Goal: Task Accomplishment & Management: Use online tool/utility

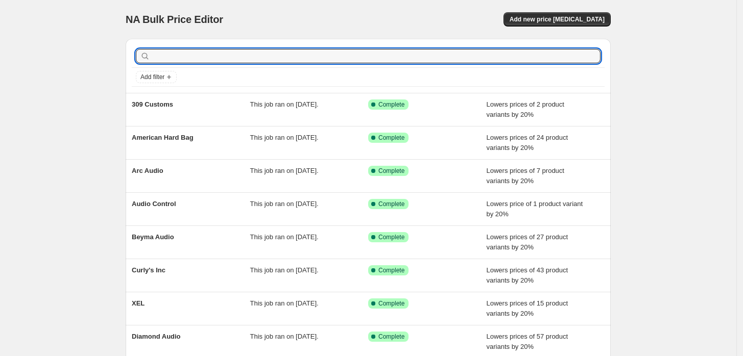
drag, startPoint x: 395, startPoint y: 58, endPoint x: 395, endPoint y: 70, distance: 11.7
click at [395, 62] on input "text" at bounding box center [376, 56] width 448 height 14
type input "dc"
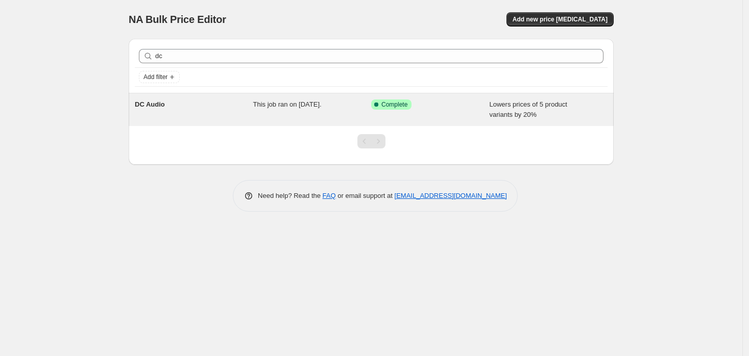
click at [189, 104] on div "DC Audio" at bounding box center [194, 110] width 118 height 20
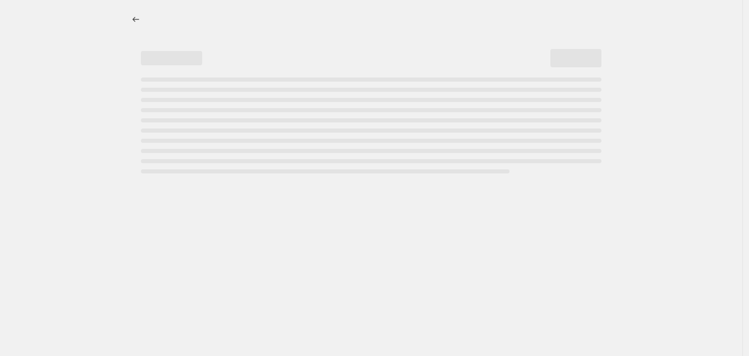
select select "percentage"
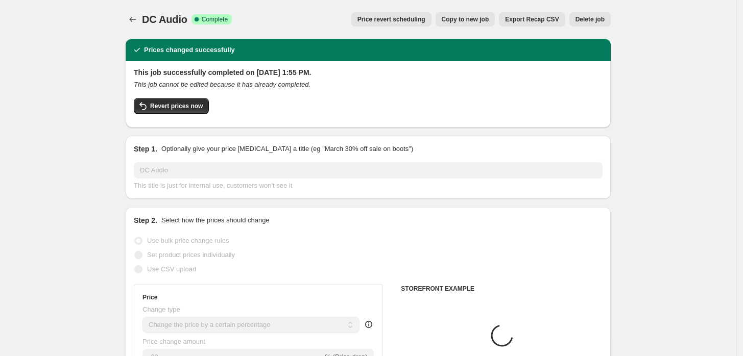
select select "vendor"
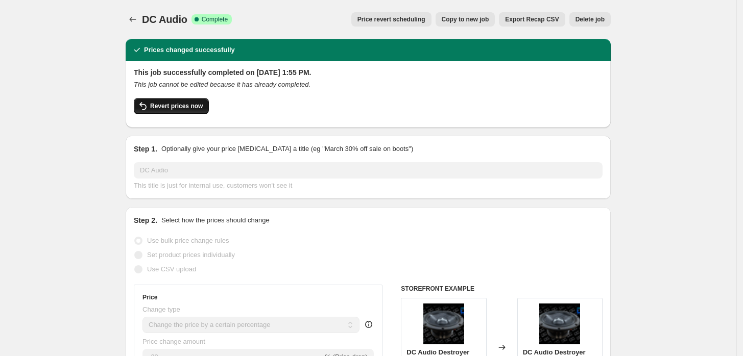
click at [204, 107] on button "Revert prices now" at bounding box center [171, 106] width 75 height 16
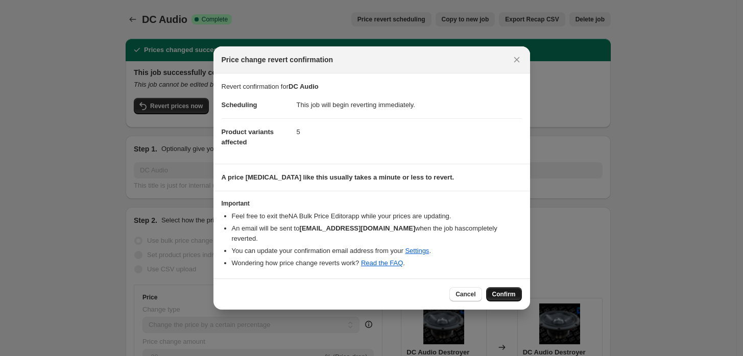
click at [502, 293] on span "Confirm" at bounding box center [503, 294] width 23 height 8
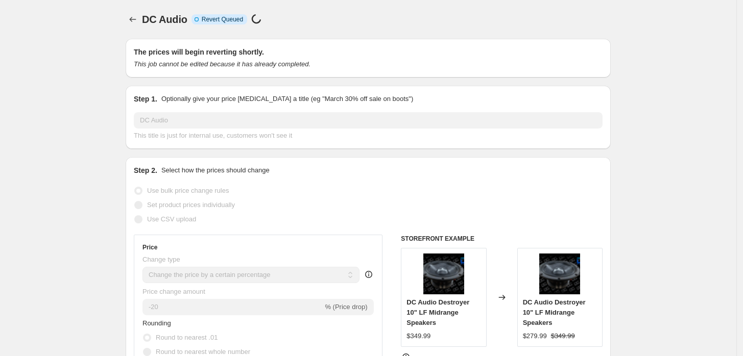
select select "percentage"
select select "vendor"
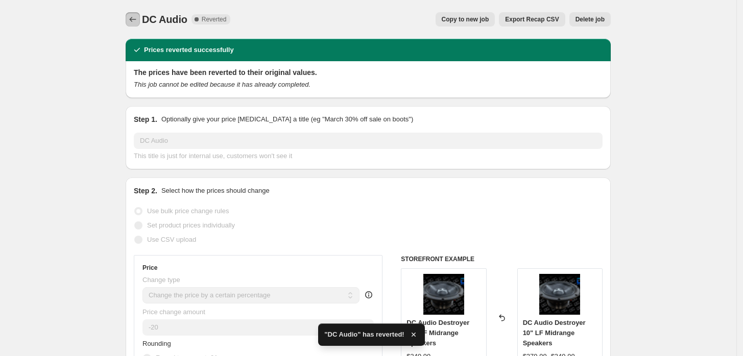
click at [140, 22] on button "Price change jobs" at bounding box center [133, 19] width 14 height 14
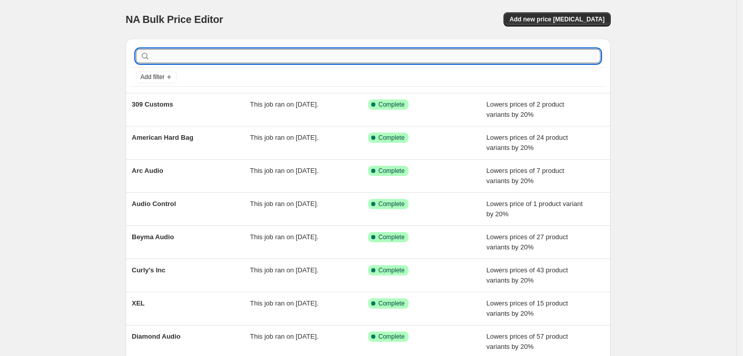
click at [260, 56] on input "text" at bounding box center [376, 56] width 448 height 14
type input "ds"
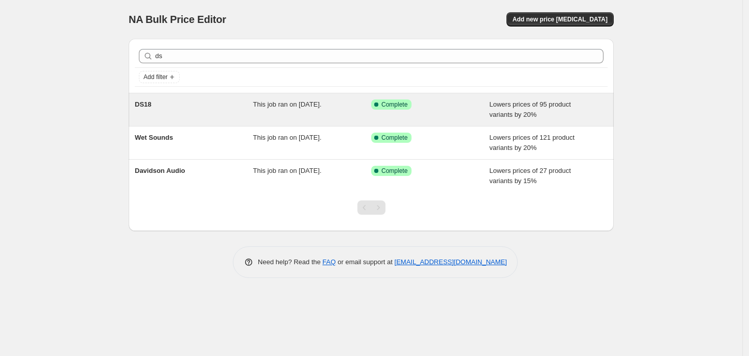
click at [189, 107] on div "DS18" at bounding box center [194, 110] width 118 height 20
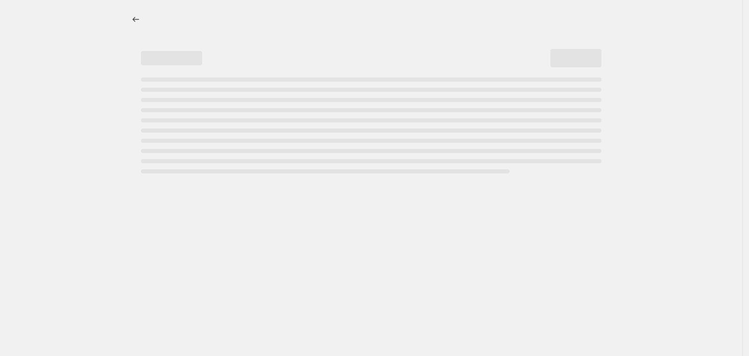
select select "percentage"
select select "vendor"
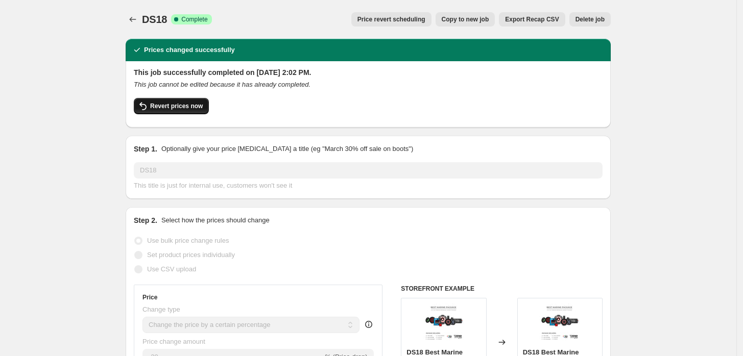
click at [167, 112] on button "Revert prices now" at bounding box center [171, 106] width 75 height 16
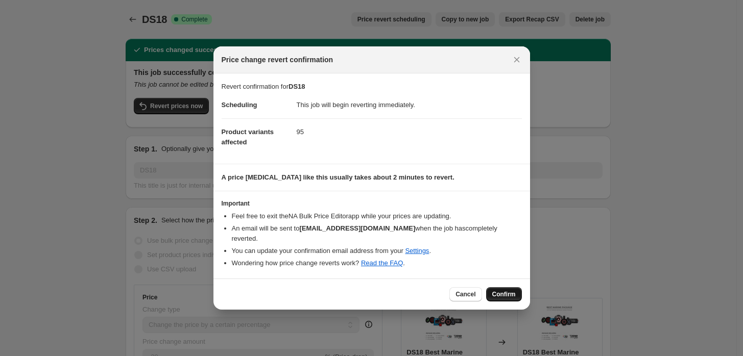
click at [512, 295] on span "Confirm" at bounding box center [503, 294] width 23 height 8
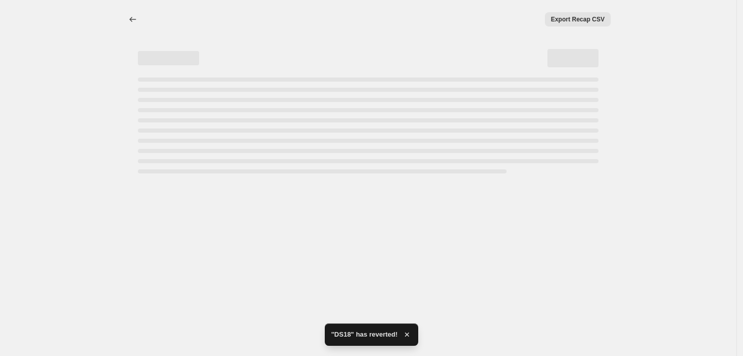
select select "percentage"
select select "vendor"
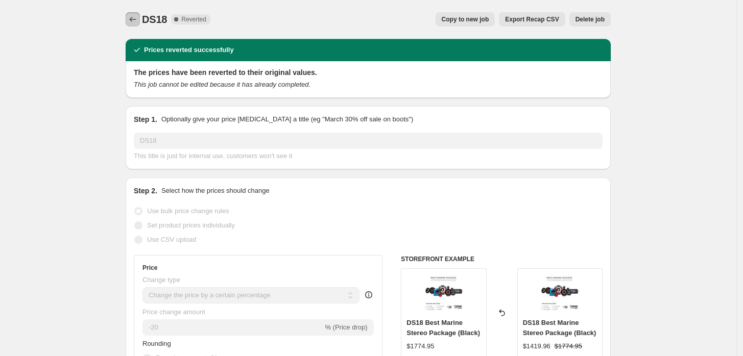
click at [138, 22] on icon "Price change jobs" at bounding box center [133, 19] width 10 height 10
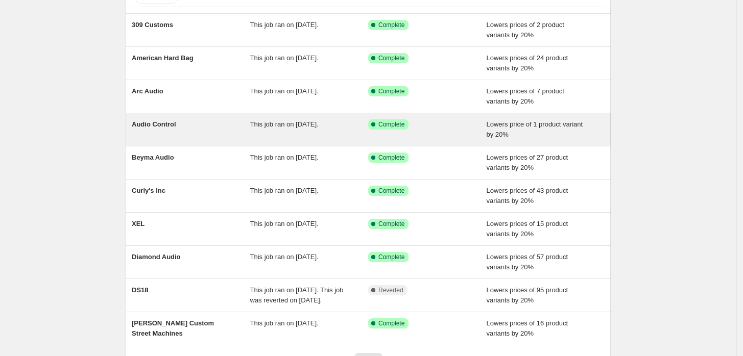
scroll to position [179, 0]
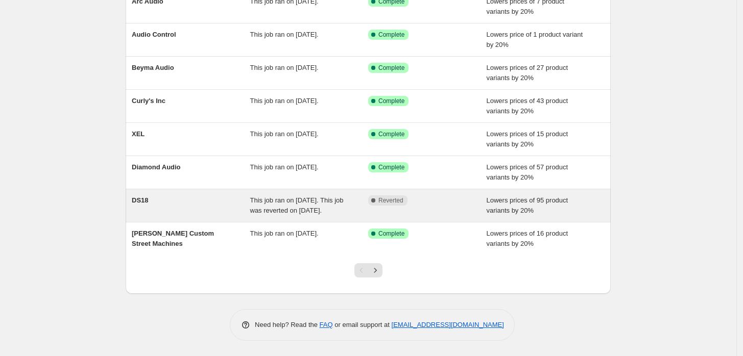
click at [234, 196] on div "DS18" at bounding box center [191, 206] width 118 height 20
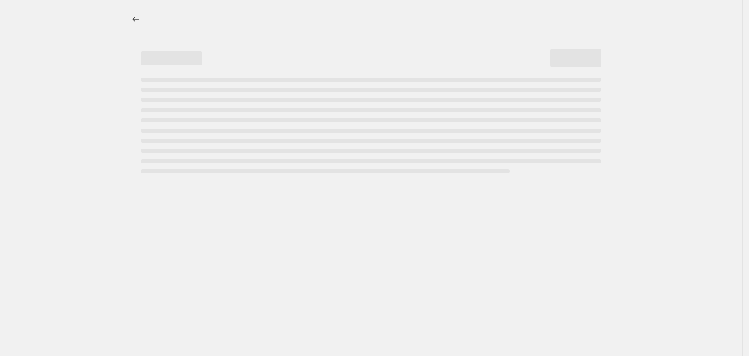
select select "percentage"
select select "vendor"
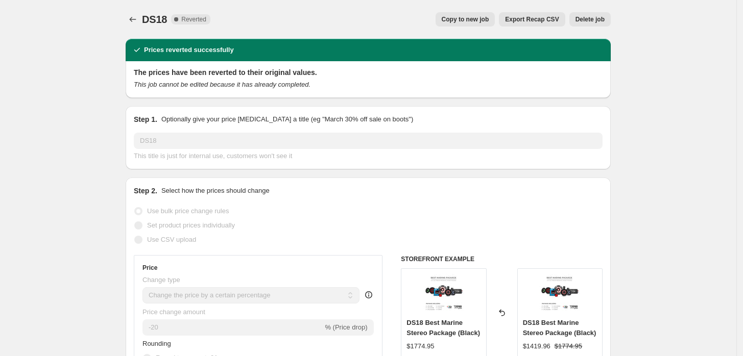
click at [458, 13] on button "Copy to new job" at bounding box center [465, 19] width 60 height 14
select select "percentage"
select select "vendor"
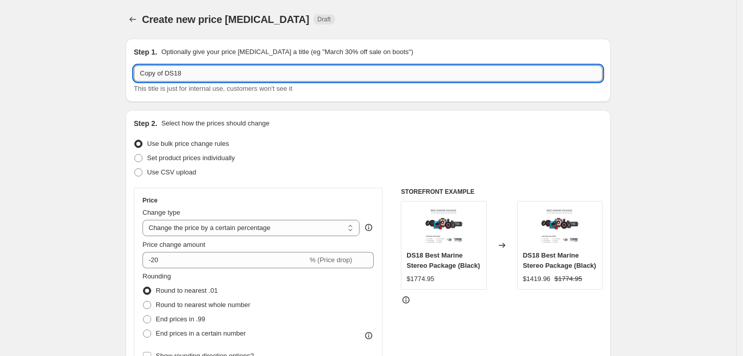
drag, startPoint x: 166, startPoint y: 74, endPoint x: 159, endPoint y: 74, distance: 7.1
click at [159, 74] on input "Copy of DS18" at bounding box center [368, 73] width 469 height 16
drag, startPoint x: 168, startPoint y: 76, endPoint x: 36, endPoint y: 57, distance: 133.1
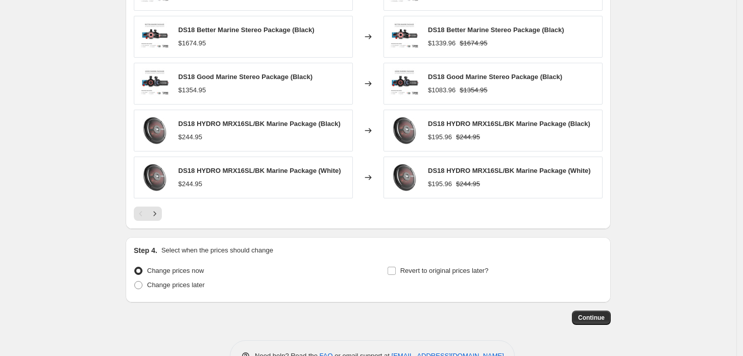
scroll to position [824, 0]
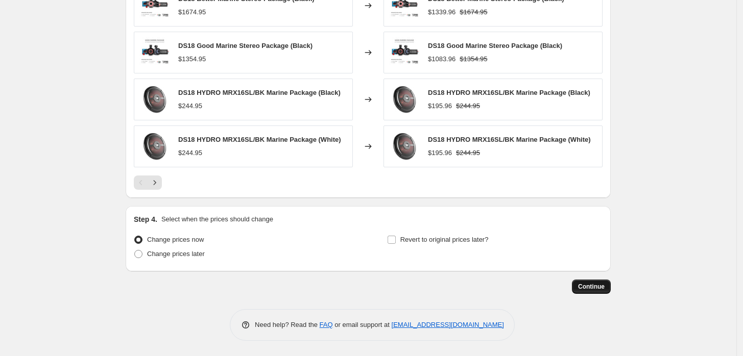
type input "DS18"
click at [589, 280] on button "Continue" at bounding box center [591, 287] width 39 height 14
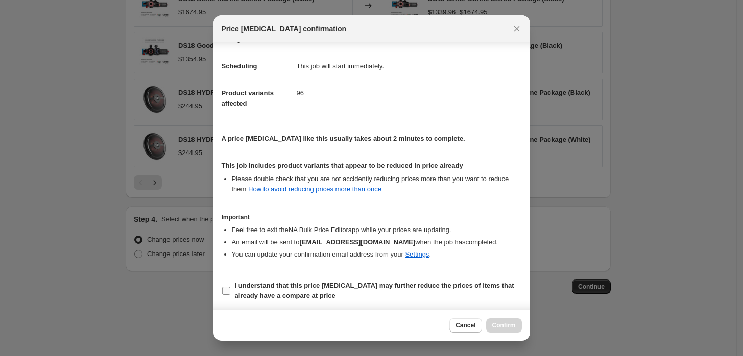
scroll to position [72, 0]
click at [439, 291] on span "I understand that this price change job may further reduce the prices of items …" at bounding box center [378, 290] width 287 height 20
click at [230, 291] on input "I understand that this price change job may further reduce the prices of items …" at bounding box center [226, 290] width 8 height 8
checkbox input "true"
click at [506, 324] on span "Confirm" at bounding box center [503, 326] width 23 height 8
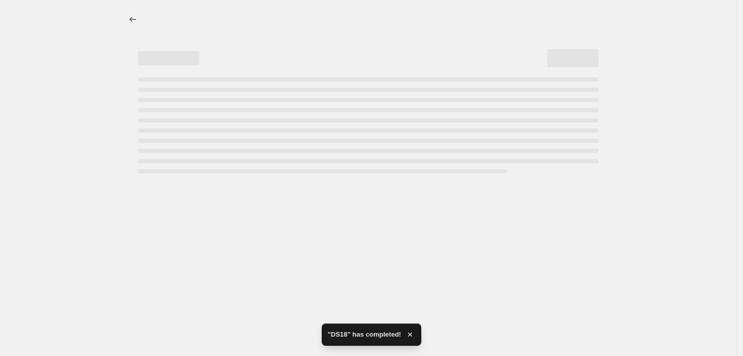
select select "percentage"
select select "vendor"
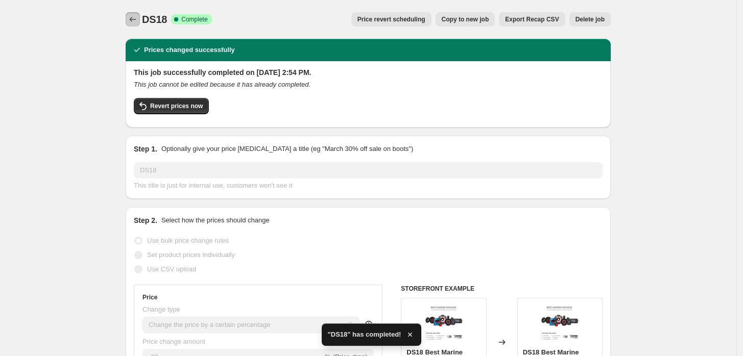
click at [137, 16] on icon "Price change jobs" at bounding box center [133, 19] width 10 height 10
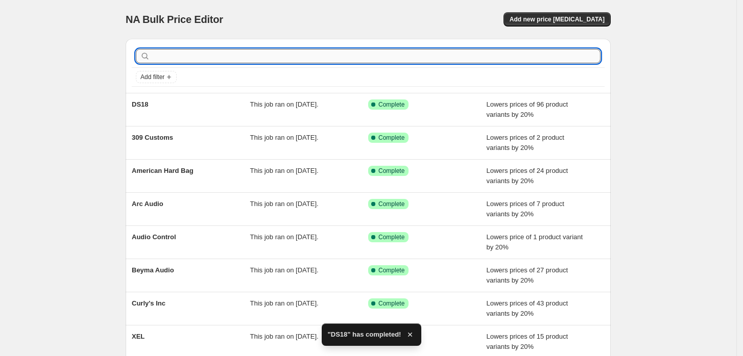
click at [319, 61] on input "text" at bounding box center [376, 56] width 448 height 14
type input "dc"
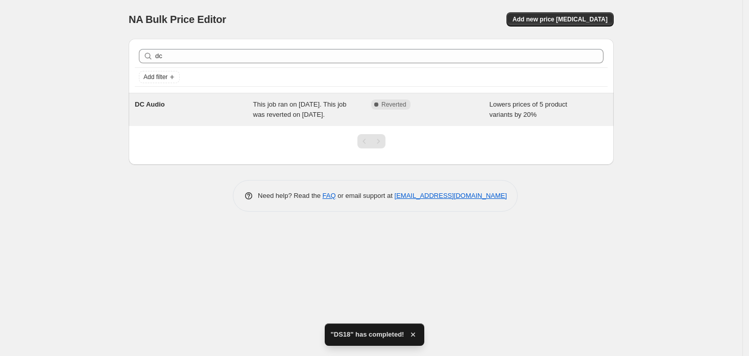
click at [256, 96] on div "DC Audio This job ran on September 15, 2025. This job was reverted on September…" at bounding box center [371, 109] width 485 height 33
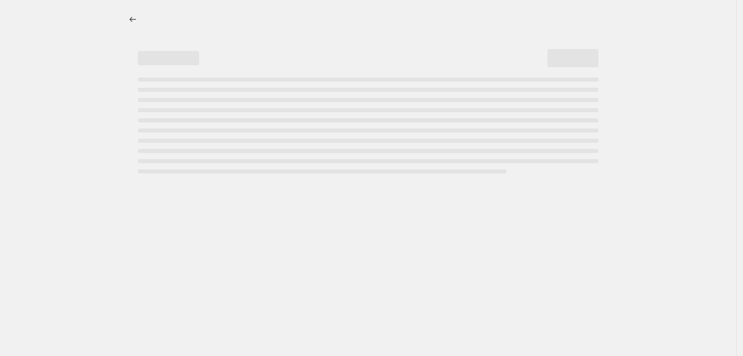
select select "percentage"
select select "vendor"
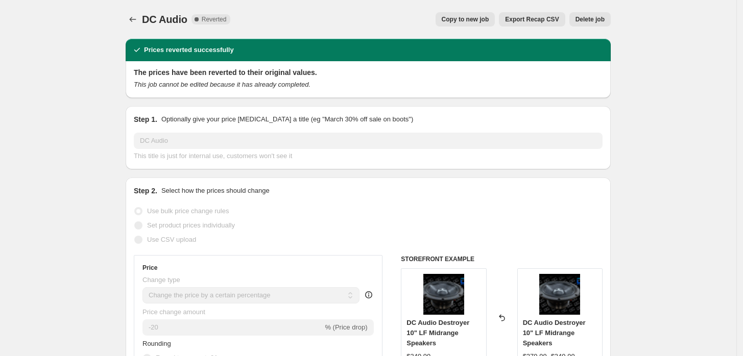
click at [489, 20] on span "Copy to new job" at bounding box center [465, 19] width 47 height 8
select select "percentage"
select select "vendor"
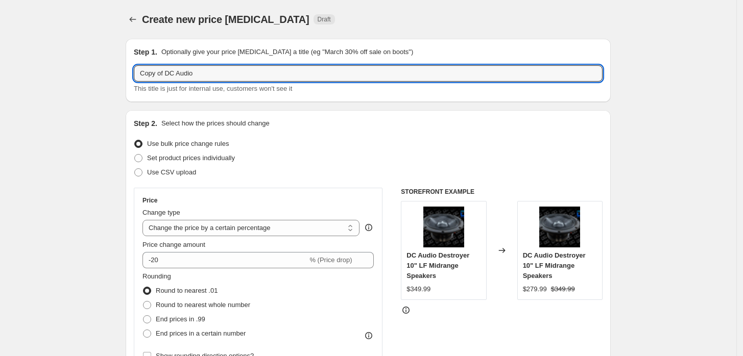
drag, startPoint x: 167, startPoint y: 77, endPoint x: 90, endPoint y: 70, distance: 77.4
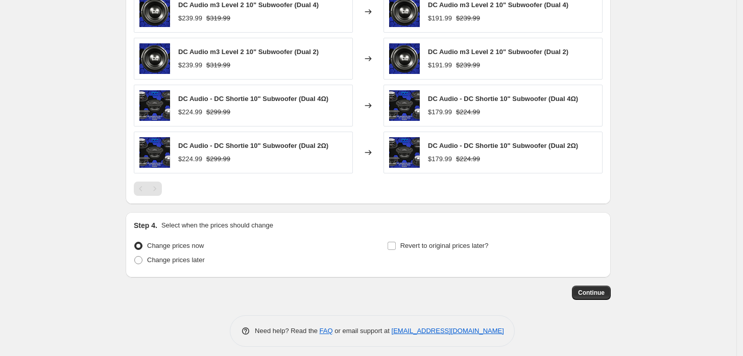
scroll to position [779, 0]
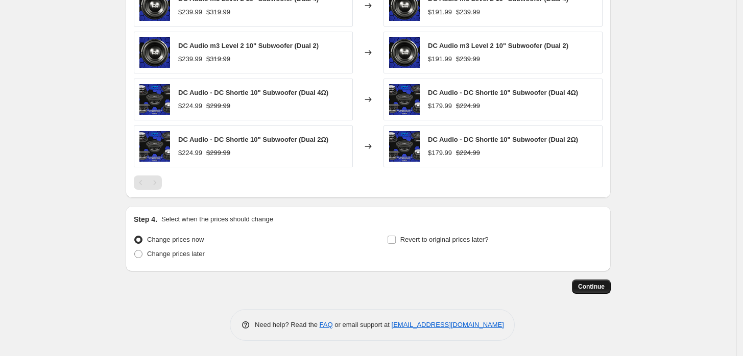
type input "DC Audio"
click at [604, 284] on span "Continue" at bounding box center [591, 287] width 27 height 8
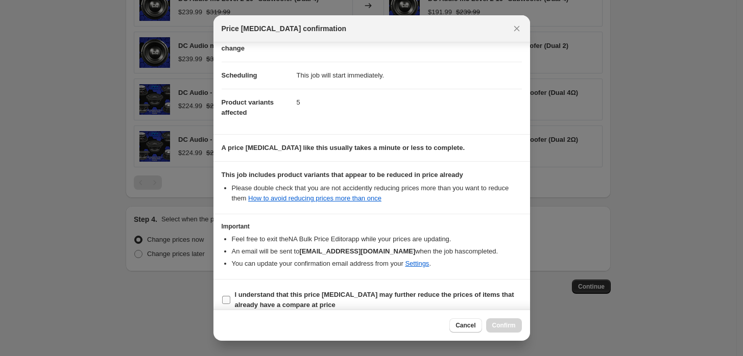
scroll to position [72, 0]
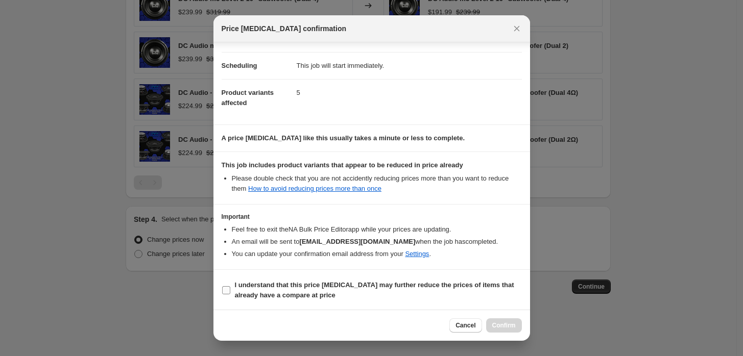
click at [368, 295] on span "I understand that this price change job may further reduce the prices of items …" at bounding box center [378, 290] width 287 height 20
click at [230, 295] on input "I understand that this price change job may further reduce the prices of items …" at bounding box center [226, 290] width 8 height 8
checkbox input "true"
click at [517, 322] on button "Confirm" at bounding box center [504, 326] width 36 height 14
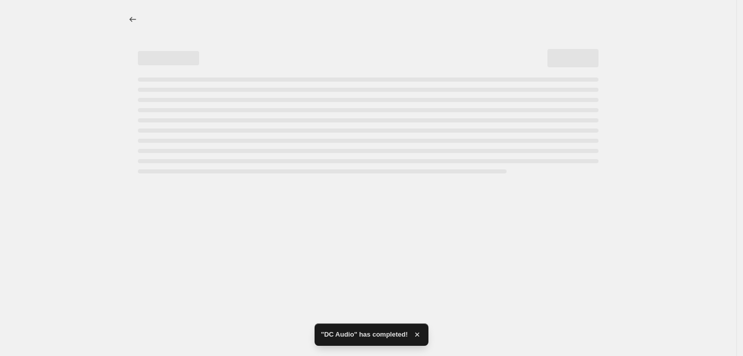
select select "percentage"
select select "vendor"
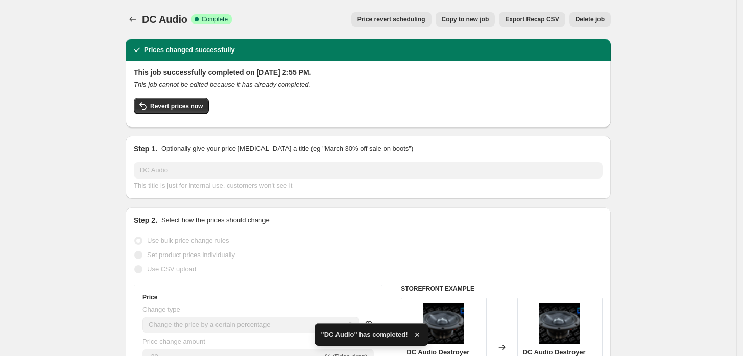
click at [142, 17] on div at bounding box center [134, 19] width 16 height 14
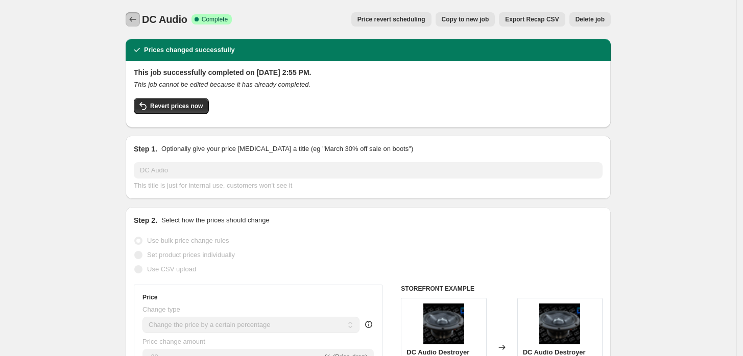
click at [135, 19] on icon "Price change jobs" at bounding box center [133, 19] width 10 height 10
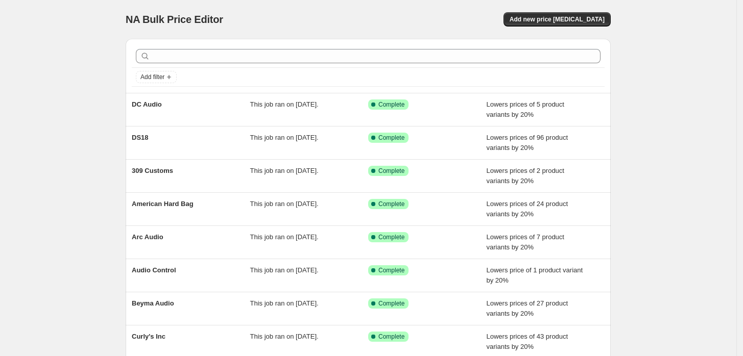
click at [554, 9] on div "NA Bulk Price Editor. This page is ready NA Bulk Price Editor Add new price cha…" at bounding box center [368, 19] width 485 height 39
click at [555, 13] on button "Add new price change job" at bounding box center [556, 19] width 107 height 14
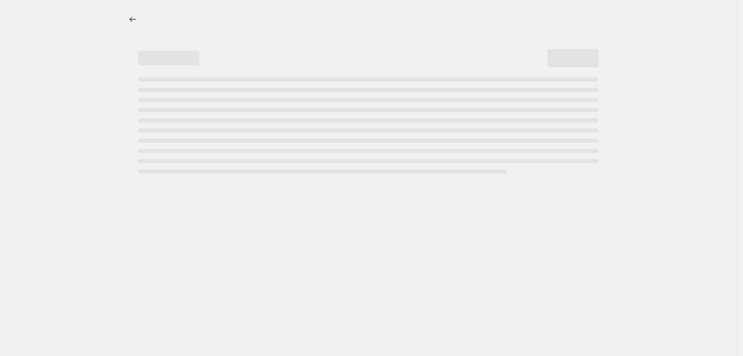
select select "percentage"
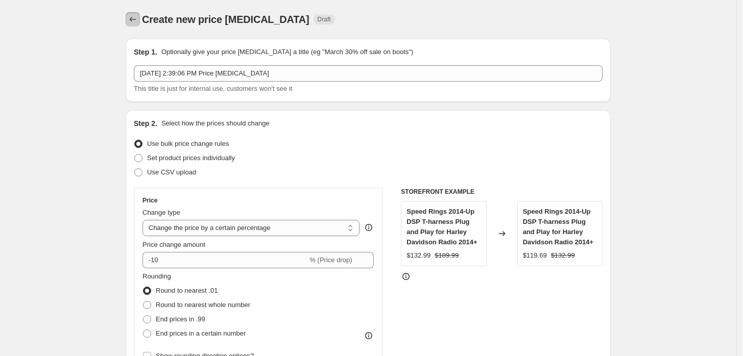
click at [131, 20] on icon "Price change jobs" at bounding box center [133, 19] width 10 height 10
